Goal: Communication & Community: Participate in discussion

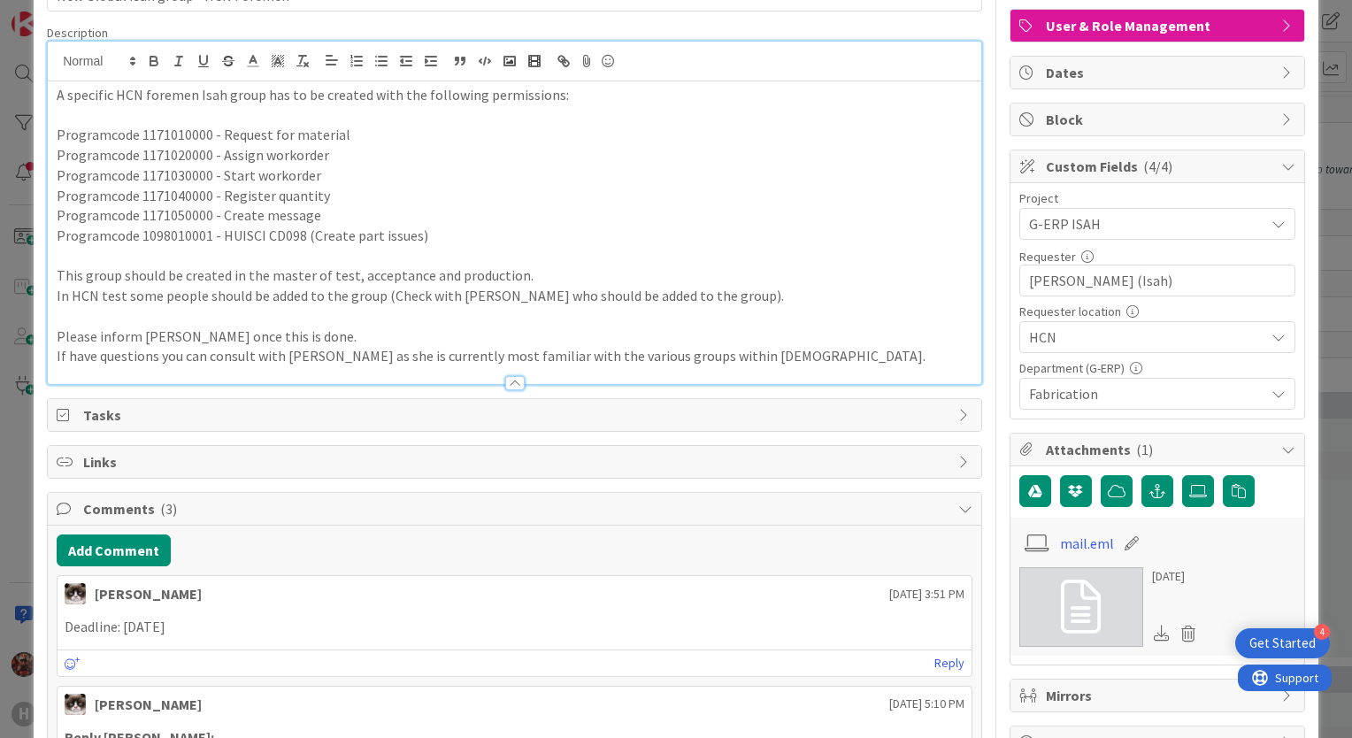
scroll to position [89, 0]
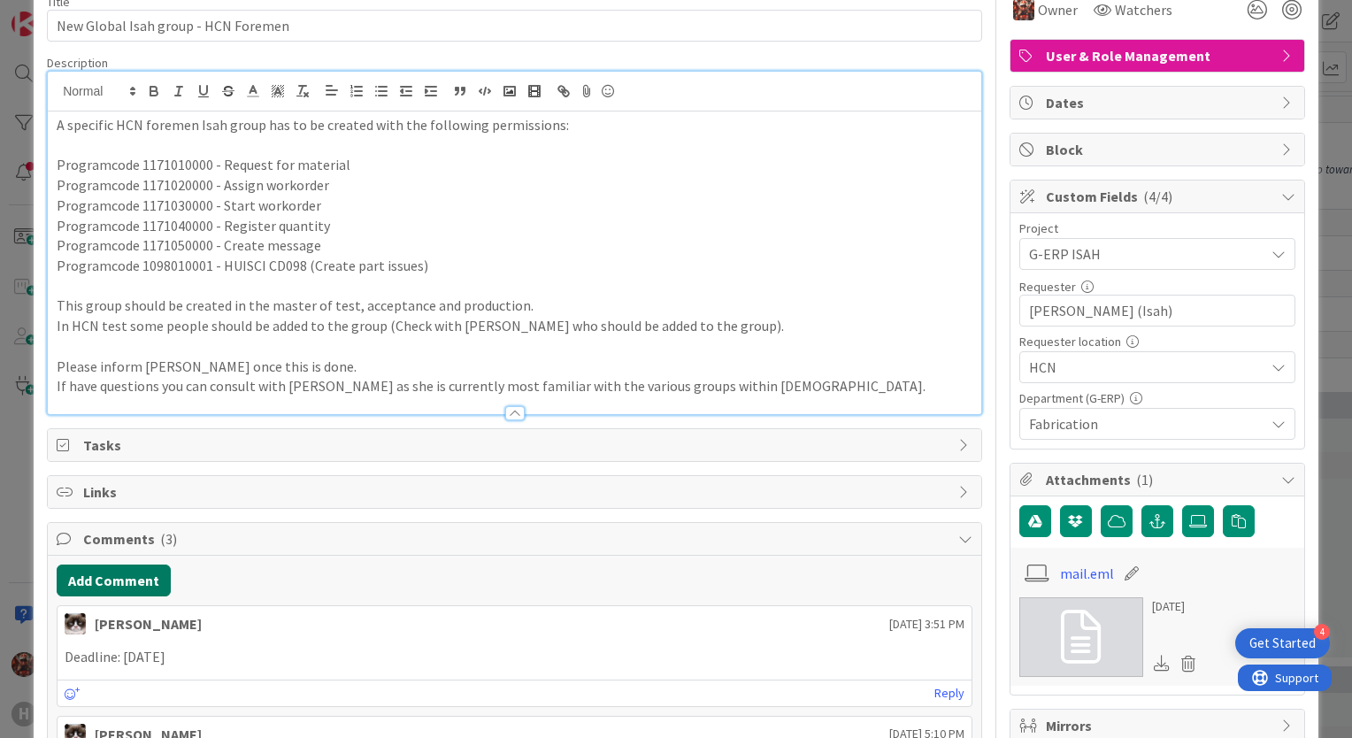
click at [99, 578] on button "Add Comment" at bounding box center [114, 581] width 114 height 32
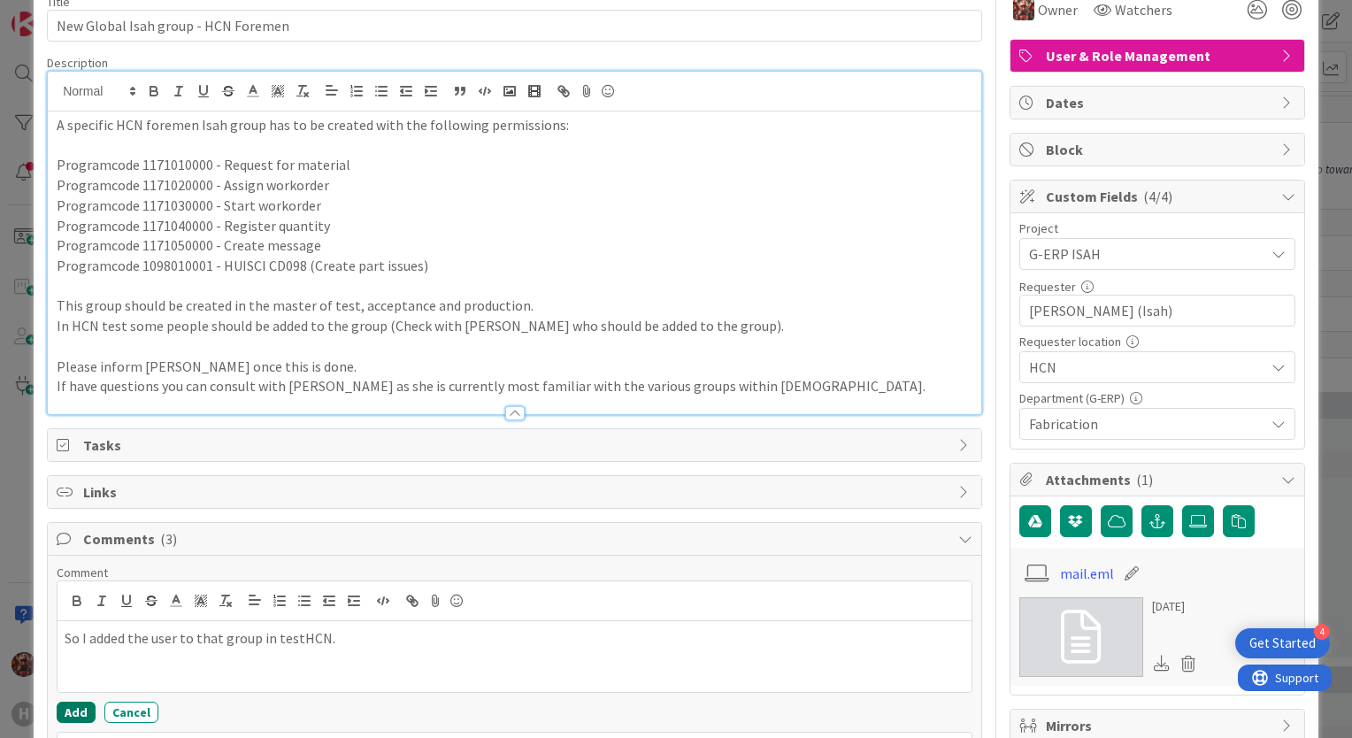
click at [65, 702] on button "Add" at bounding box center [76, 712] width 39 height 21
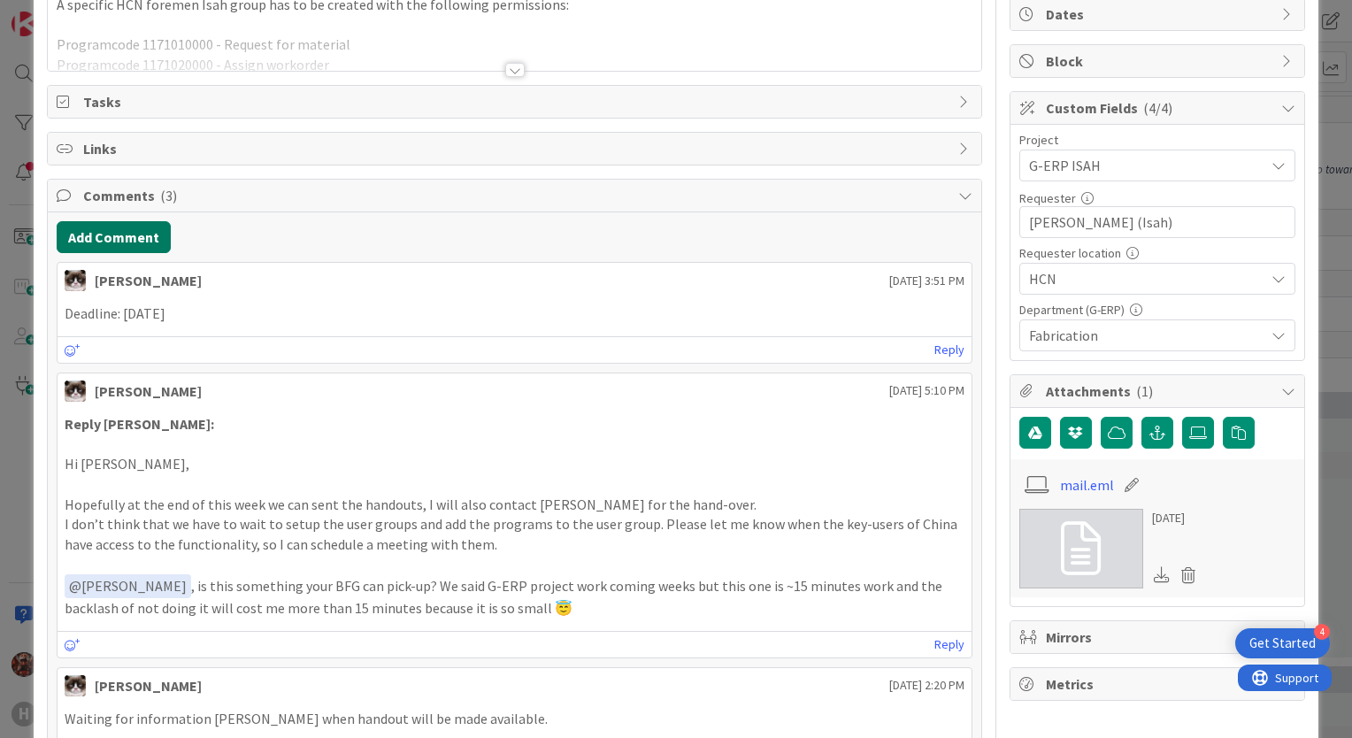
click at [148, 233] on button "Add Comment" at bounding box center [114, 237] width 114 height 32
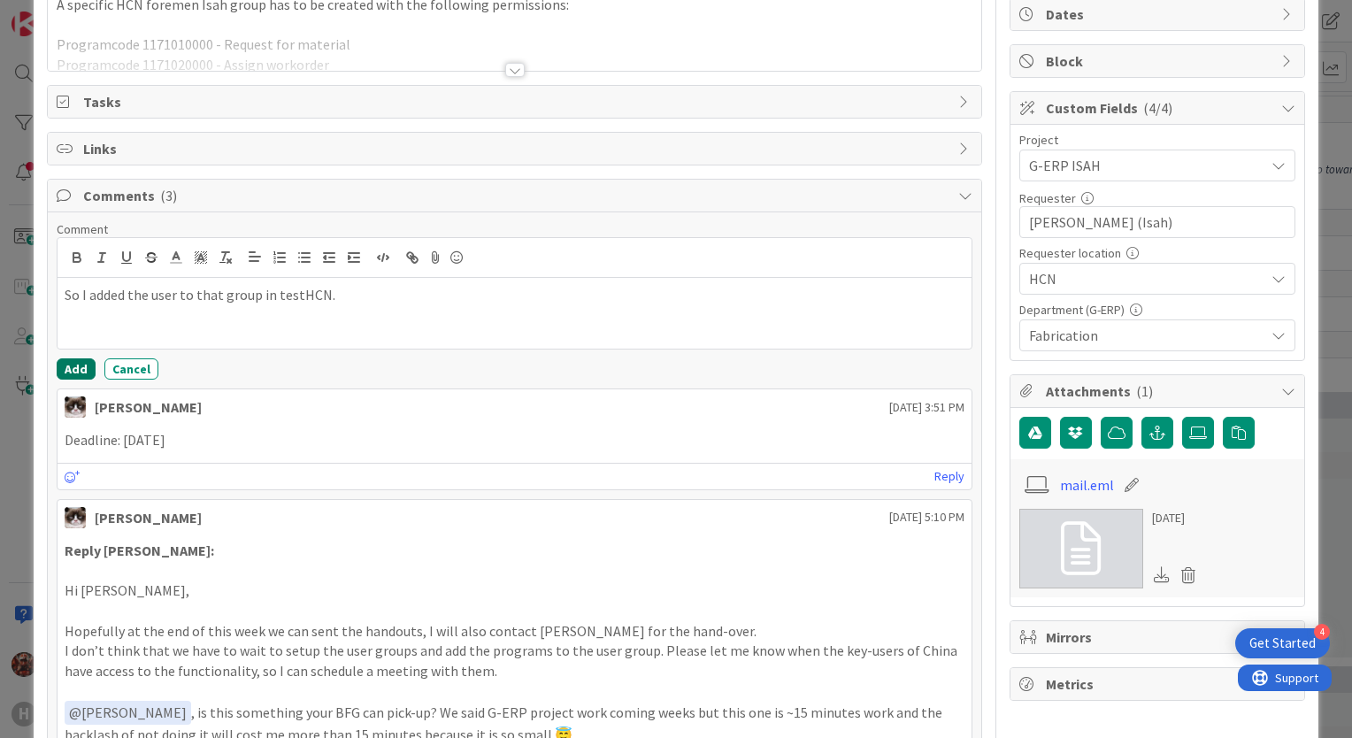
click at [71, 374] on button "Add" at bounding box center [76, 368] width 39 height 21
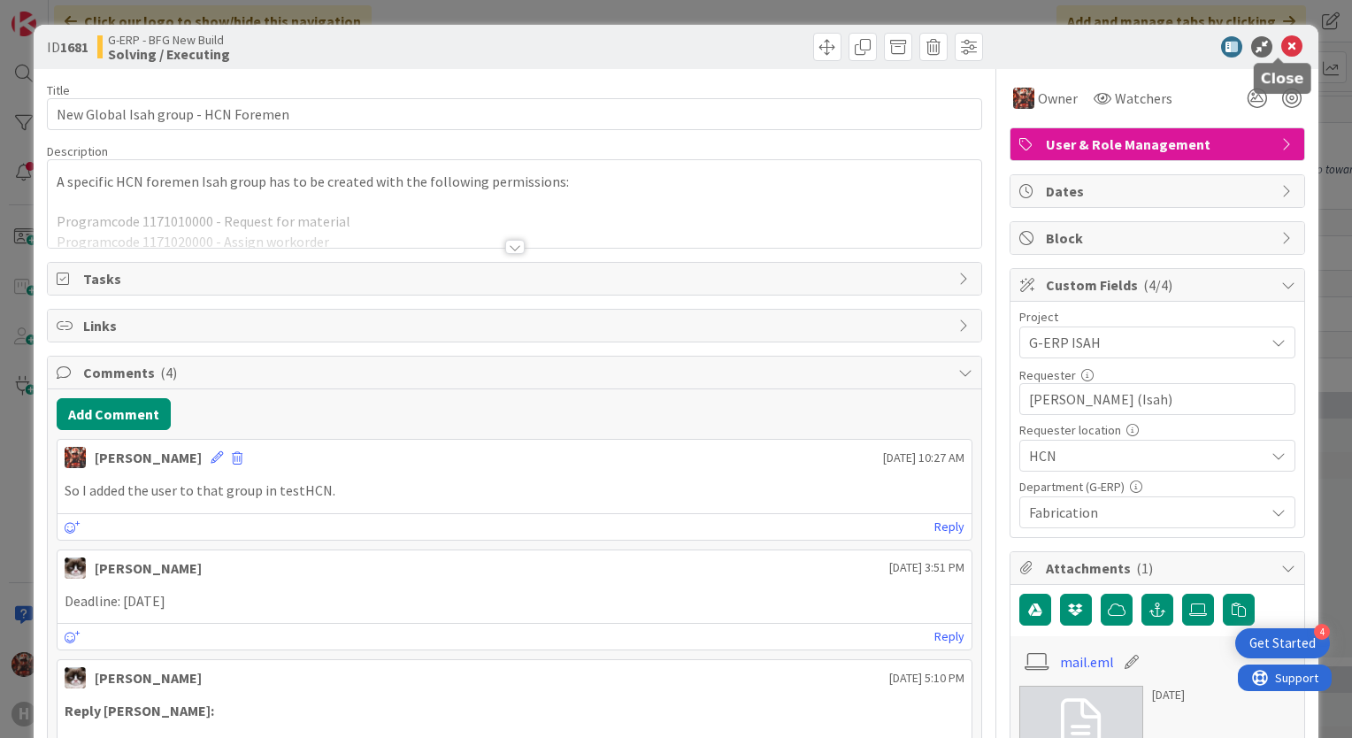
click at [1281, 50] on icon at bounding box center [1291, 46] width 21 height 21
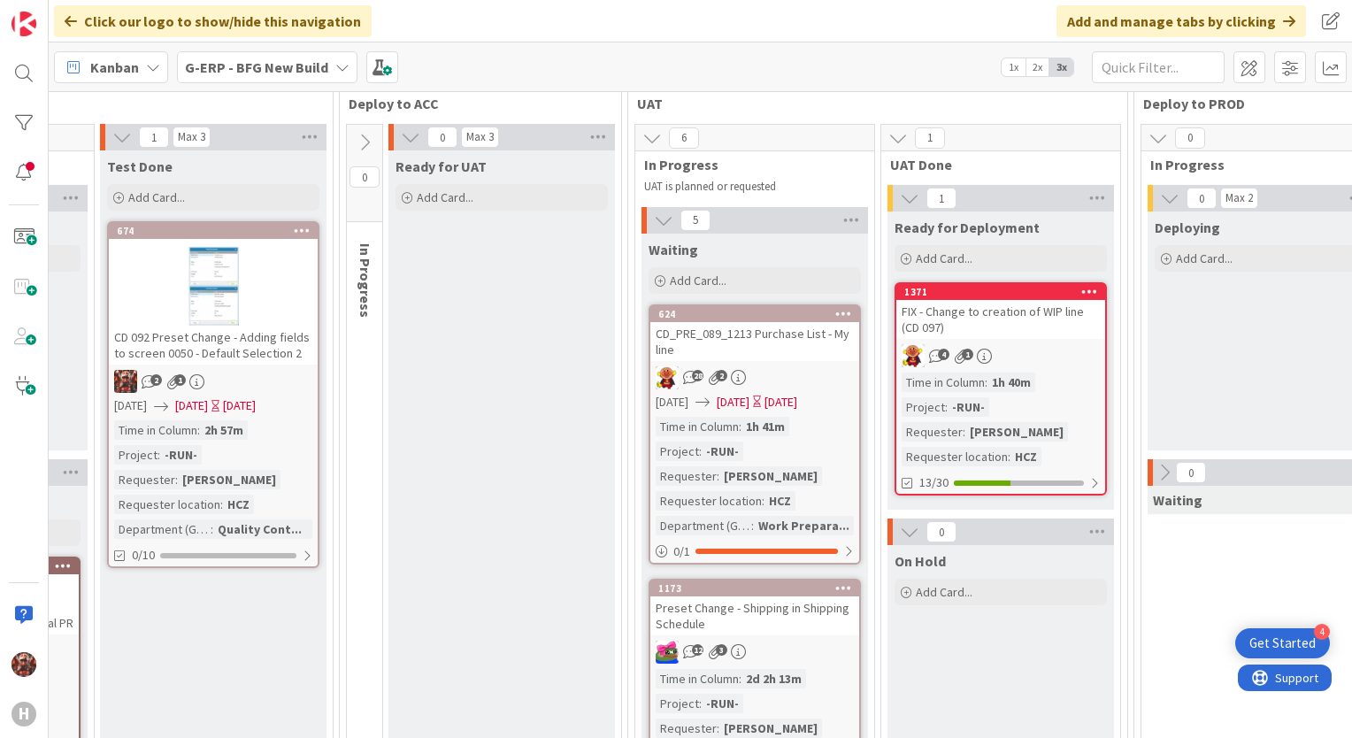
scroll to position [177, 1783]
